Goal: Task Accomplishment & Management: Complete application form

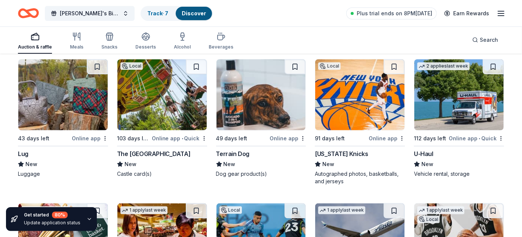
scroll to position [3661, 0]
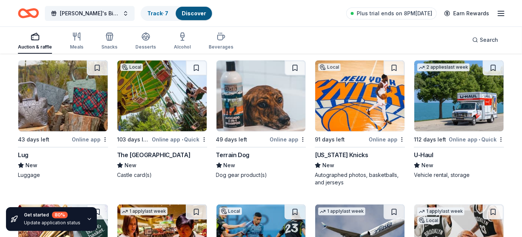
click at [341, 151] on div "New York Knicks" at bounding box center [341, 155] width 53 height 9
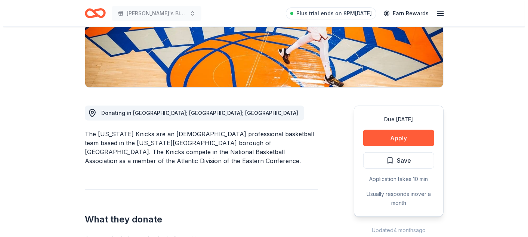
scroll to position [139, 0]
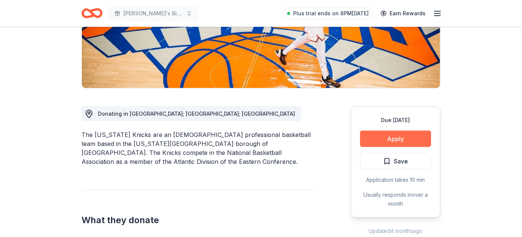
click at [408, 140] on button "Apply" at bounding box center [395, 139] width 71 height 16
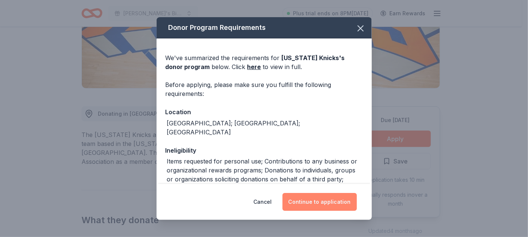
click at [316, 200] on button "Continue to application" at bounding box center [320, 202] width 74 height 18
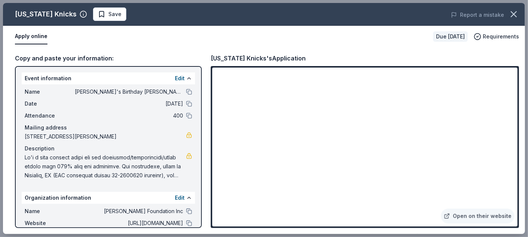
scroll to position [0, 0]
click at [98, 16] on span "Save" at bounding box center [110, 14] width 24 height 9
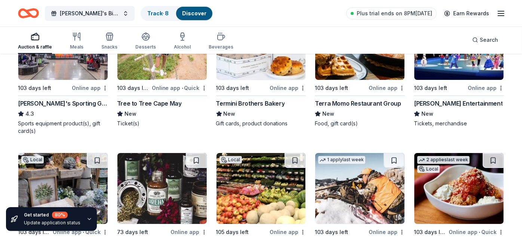
scroll to position [3429, 0]
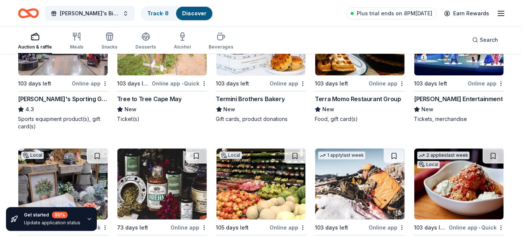
click at [66, 95] on div "Dick's Sporting Goods" at bounding box center [63, 99] width 90 height 9
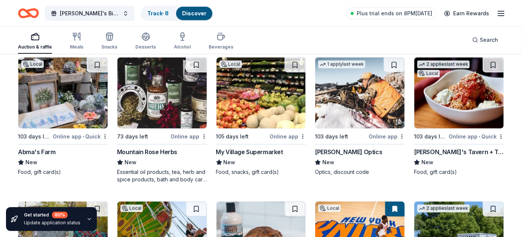
scroll to position [3537, 0]
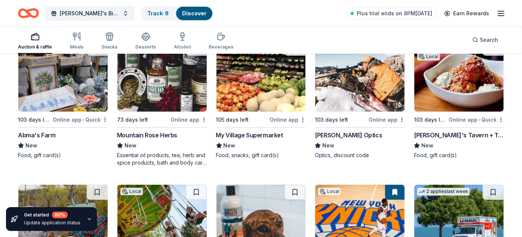
click at [434, 131] on div "Tommy's Tavern + Tap" at bounding box center [459, 135] width 90 height 9
click at [321, 131] on div "[PERSON_NAME] Optics" at bounding box center [348, 135] width 67 height 9
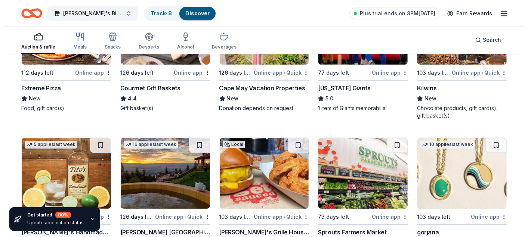
scroll to position [0, 0]
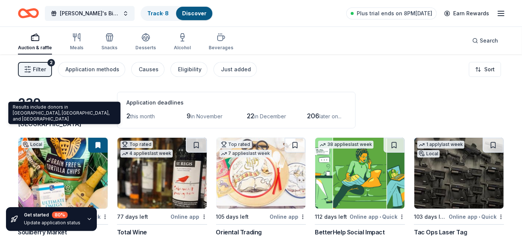
click at [49, 124] on span "Englishtown, NJ" at bounding box center [62, 119] width 89 height 16
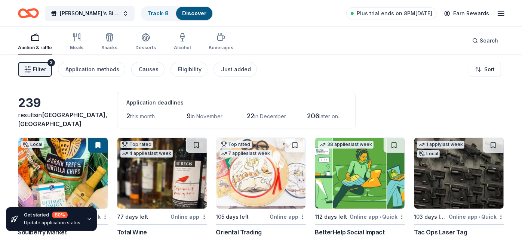
click at [44, 71] on span "Filter" at bounding box center [39, 69] width 13 height 9
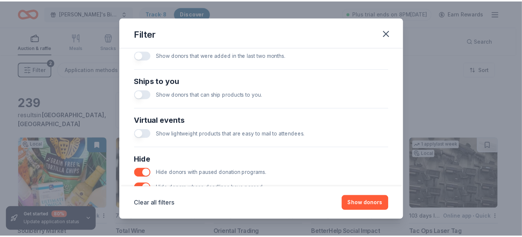
scroll to position [352, 0]
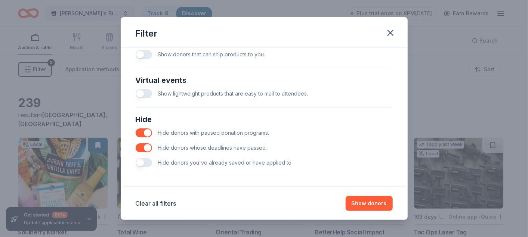
click at [144, 164] on button "button" at bounding box center [144, 162] width 16 height 9
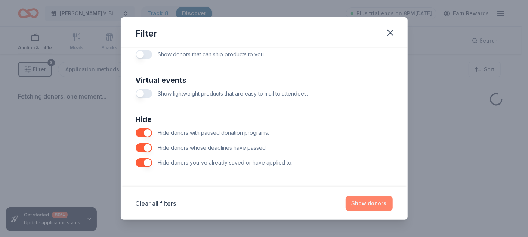
click at [369, 204] on button "Show donors" at bounding box center [369, 203] width 47 height 15
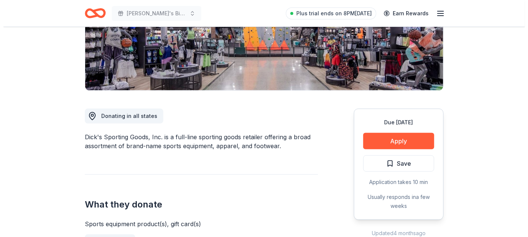
scroll to position [178, 0]
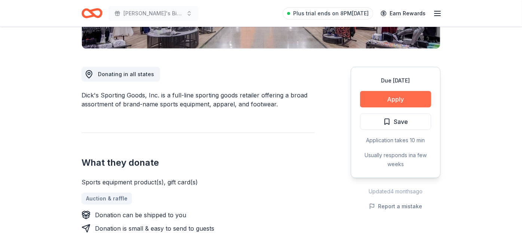
click at [405, 94] on button "Apply" at bounding box center [395, 99] width 71 height 16
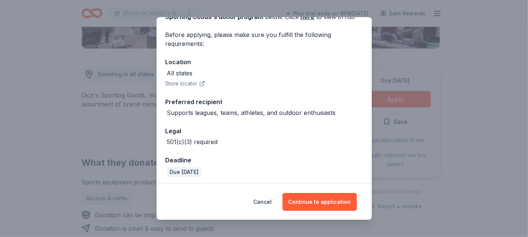
scroll to position [52, 0]
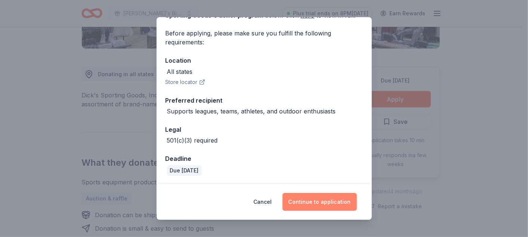
click at [301, 203] on button "Continue to application" at bounding box center [320, 202] width 74 height 18
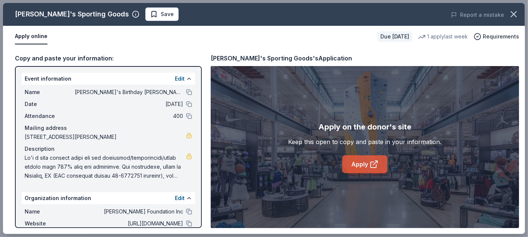
click at [360, 167] on link "Apply" at bounding box center [364, 164] width 45 height 18
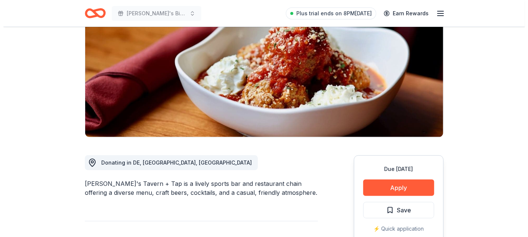
scroll to position [90, 0]
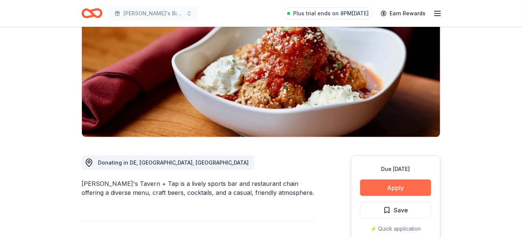
click at [402, 186] on button "Apply" at bounding box center [395, 188] width 71 height 16
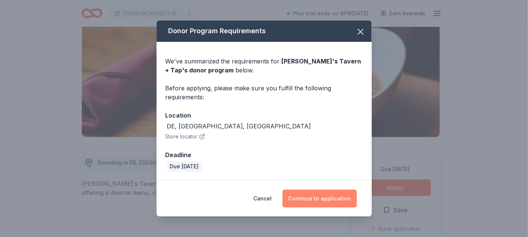
click at [336, 199] on button "Continue to application" at bounding box center [320, 199] width 74 height 18
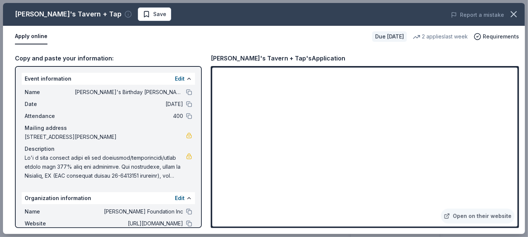
click at [124, 16] on icon "button" at bounding box center [127, 13] width 7 height 7
